Goal: Task Accomplishment & Management: Manage account settings

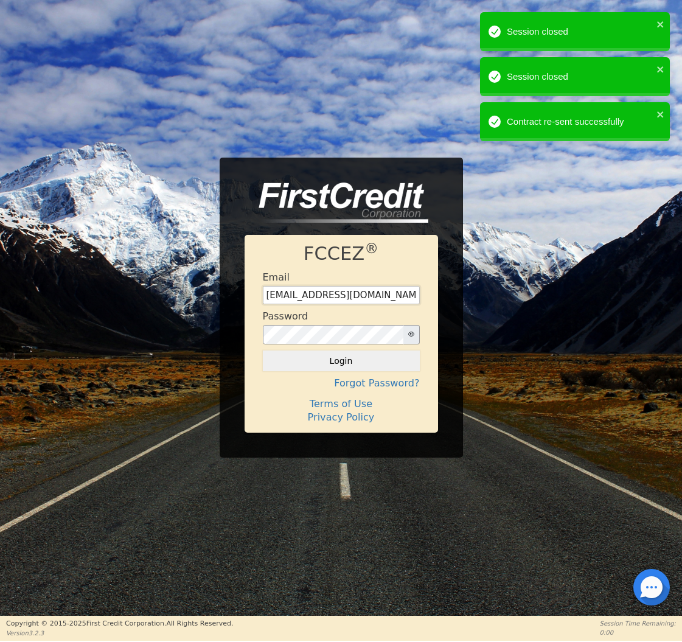
type input "[EMAIL_ADDRESS][DOMAIN_NAME]"
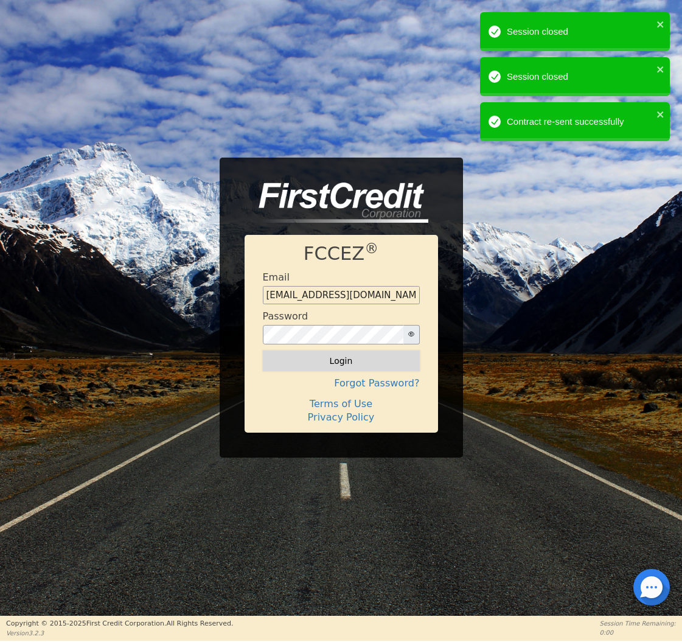
click at [300, 368] on button "Login" at bounding box center [341, 361] width 157 height 21
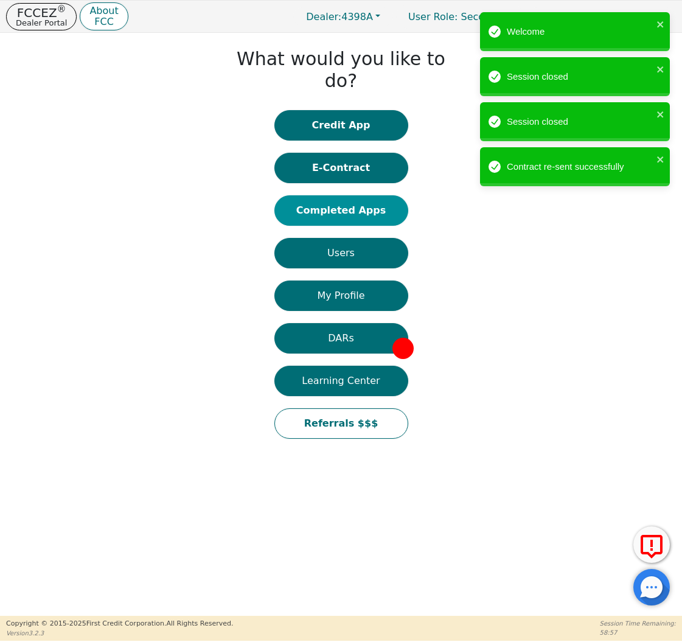
click at [356, 195] on button "Completed Apps" at bounding box center [341, 210] width 134 height 30
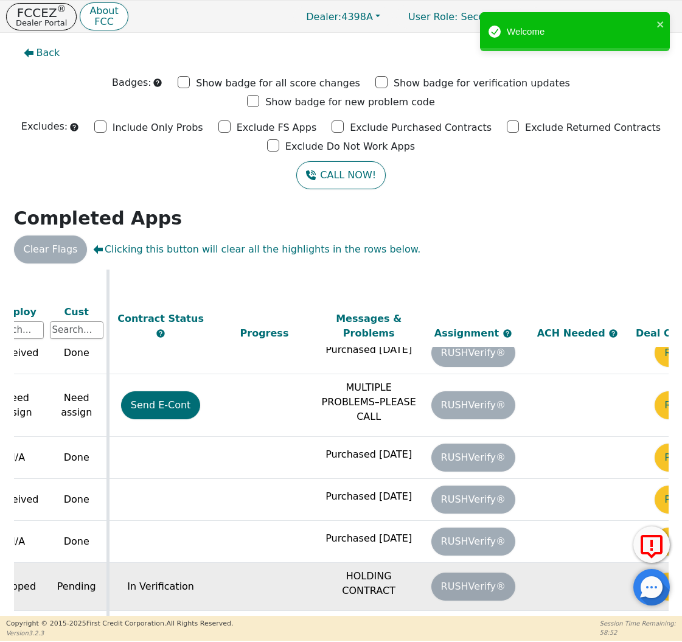
scroll to position [679, 621]
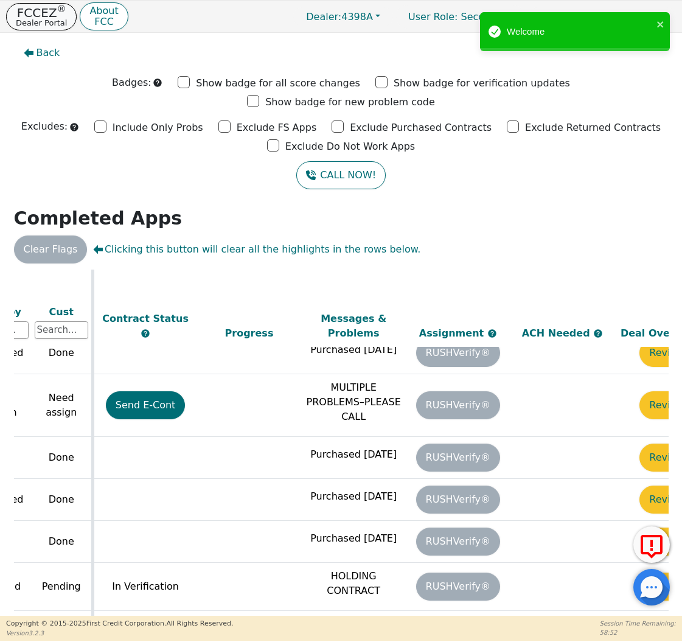
click at [54, 15] on p "FCCEZ ®" at bounding box center [41, 13] width 51 height 12
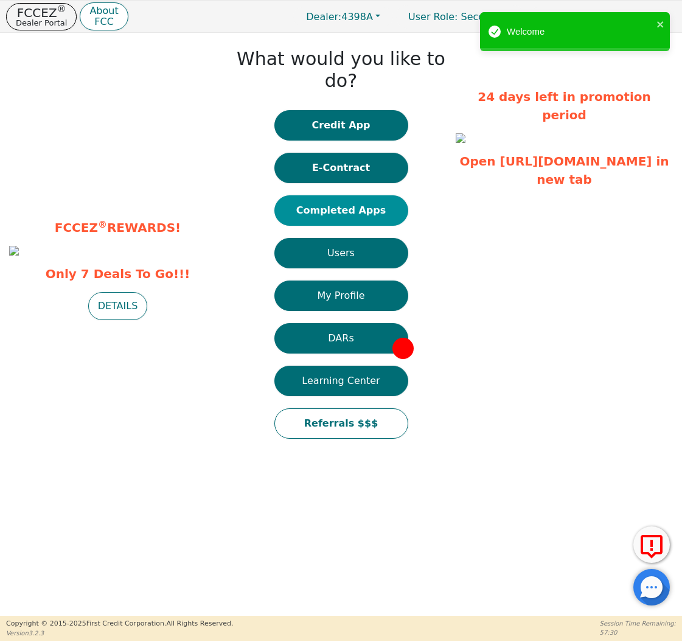
click at [332, 195] on button "Completed Apps" at bounding box center [341, 210] width 134 height 30
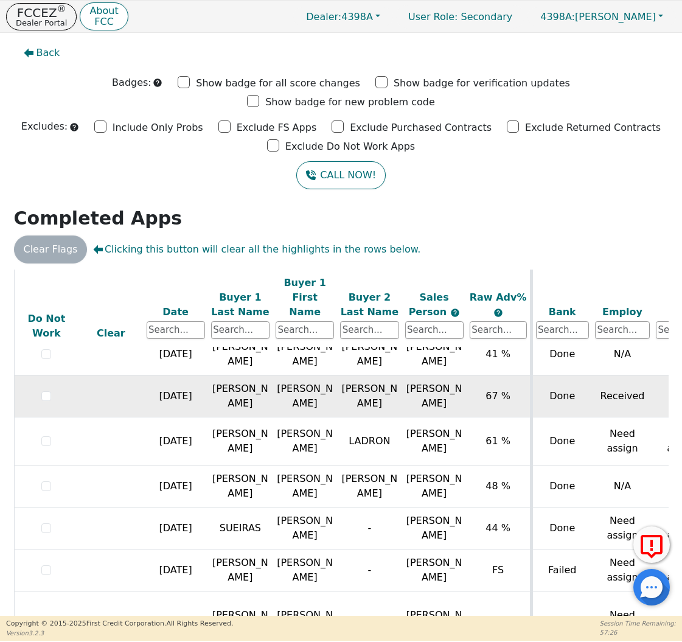
scroll to position [273, 0]
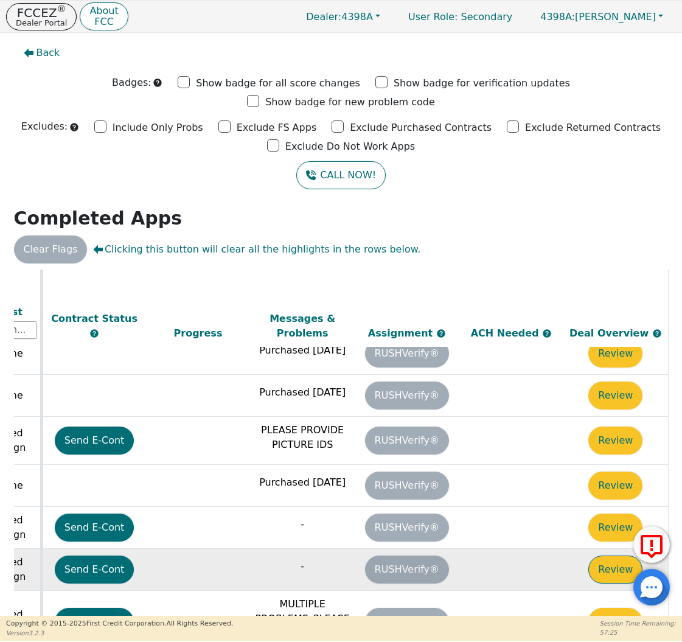
click at [596, 556] on button "Review" at bounding box center [615, 570] width 54 height 28
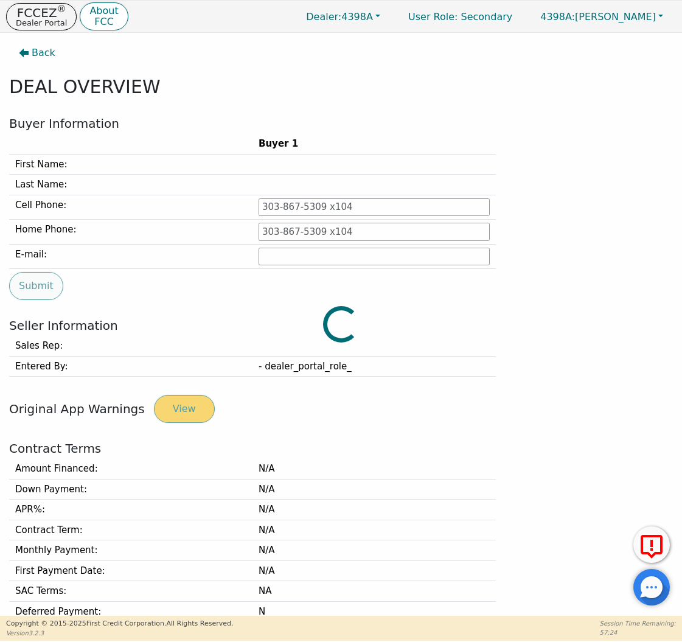
type input "[PHONE_NUMBER]"
type input "[PERSON_NAME][EMAIL_ADDRESS][PERSON_NAME][DOMAIN_NAME]"
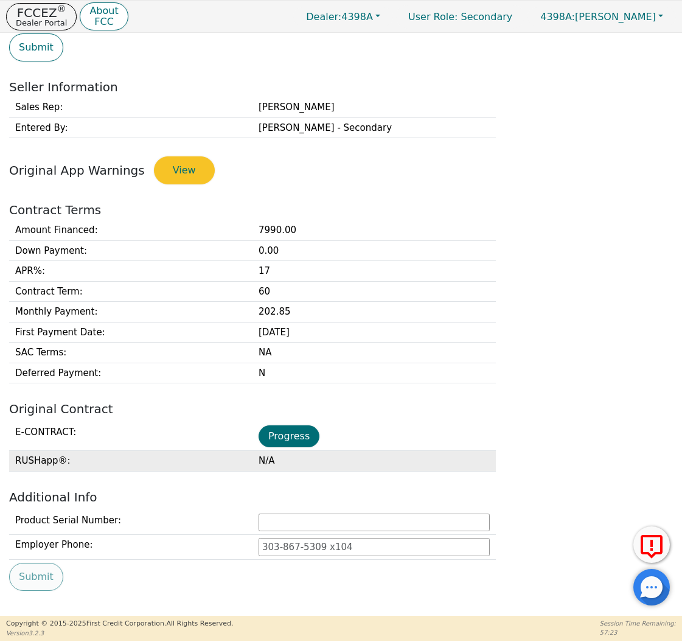
scroll to position [242, 0]
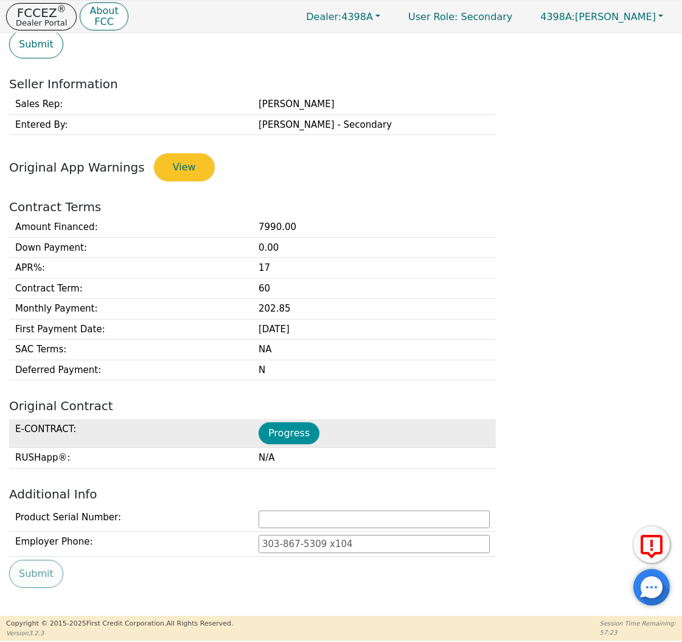
click at [304, 430] on button "Progress" at bounding box center [289, 433] width 61 height 22
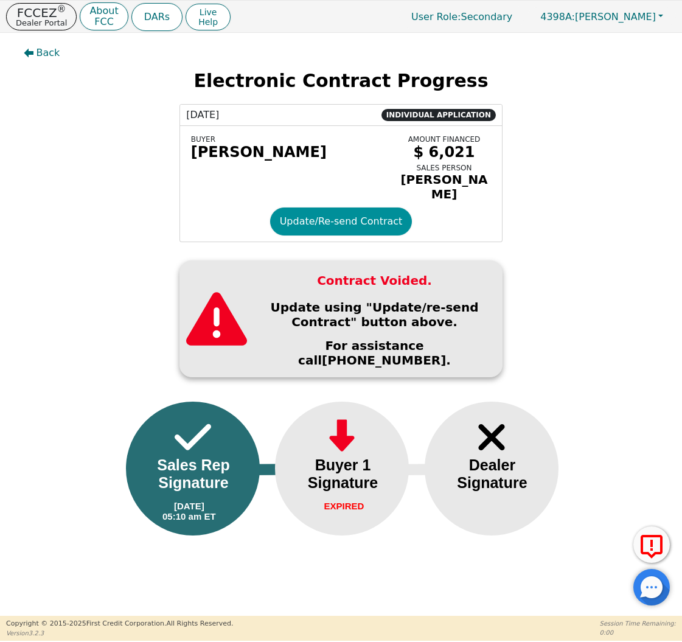
click at [334, 222] on button "Update/Re-send Contract" at bounding box center [341, 222] width 142 height 28
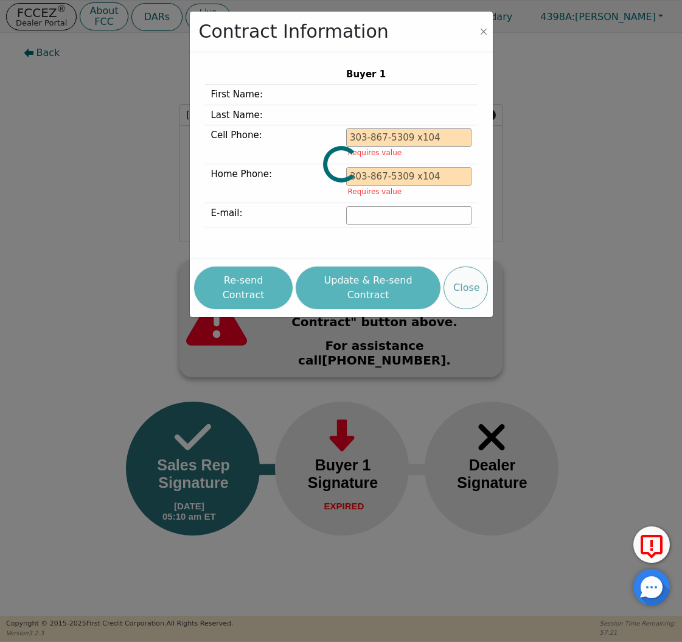
type input "[PHONE_NUMBER]"
type input "[PERSON_NAME][EMAIL_ADDRESS][PERSON_NAME][DOMAIN_NAME]"
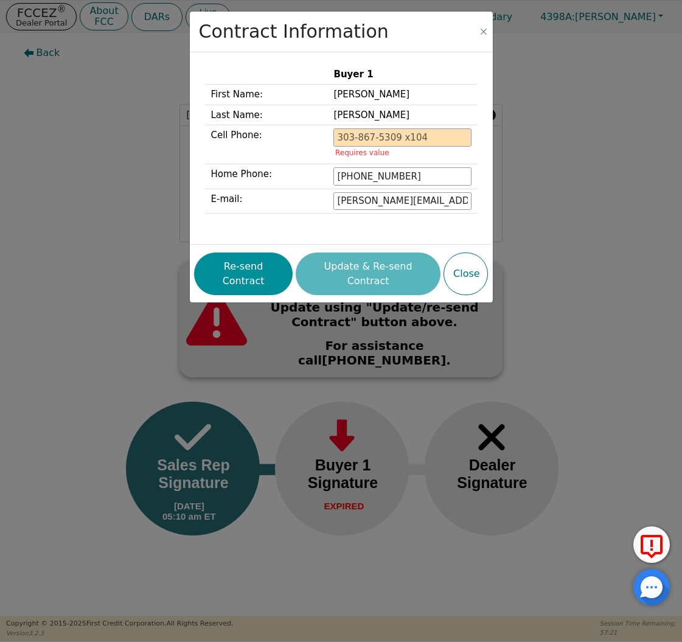
click at [267, 260] on button "Re-send Contract" at bounding box center [243, 274] width 99 height 43
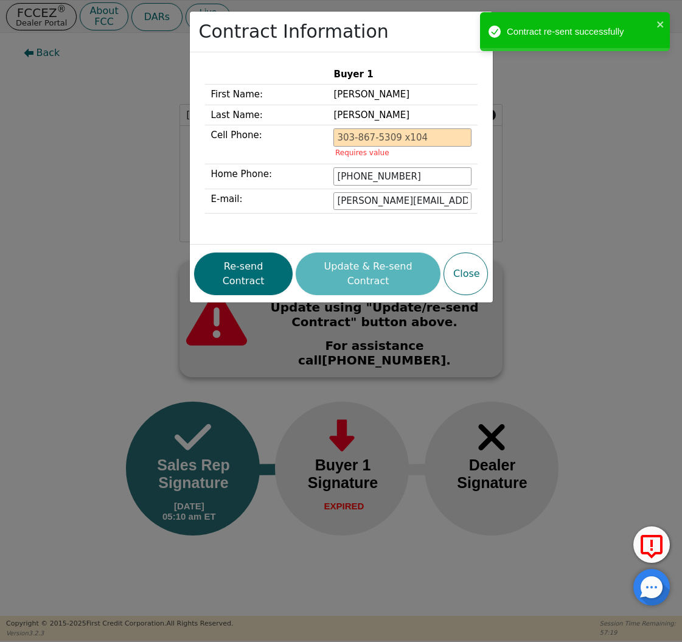
click at [100, 89] on div "Contract Information Buyer 1 First Name: [PERSON_NAME] Last Name: [PERSON_NAME]…" at bounding box center [341, 321] width 682 height 642
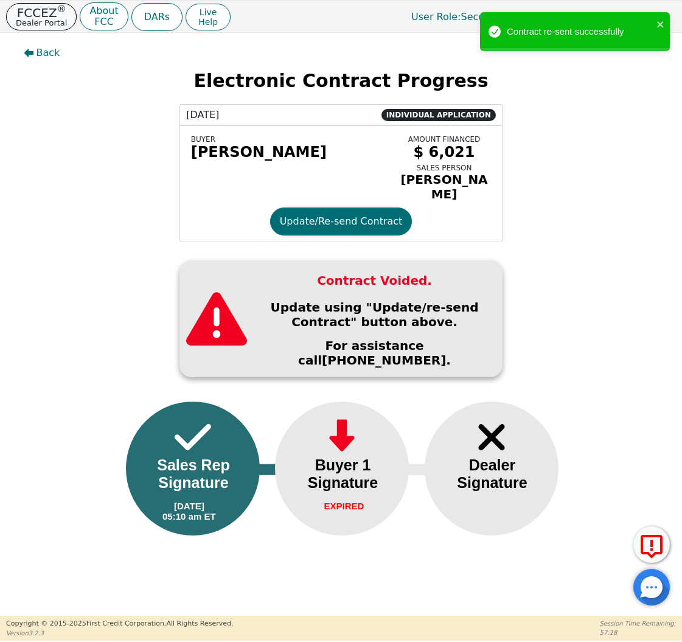
click at [35, 21] on p "Dealer Portal" at bounding box center [41, 23] width 51 height 8
